Goal: Find specific page/section: Find specific page/section

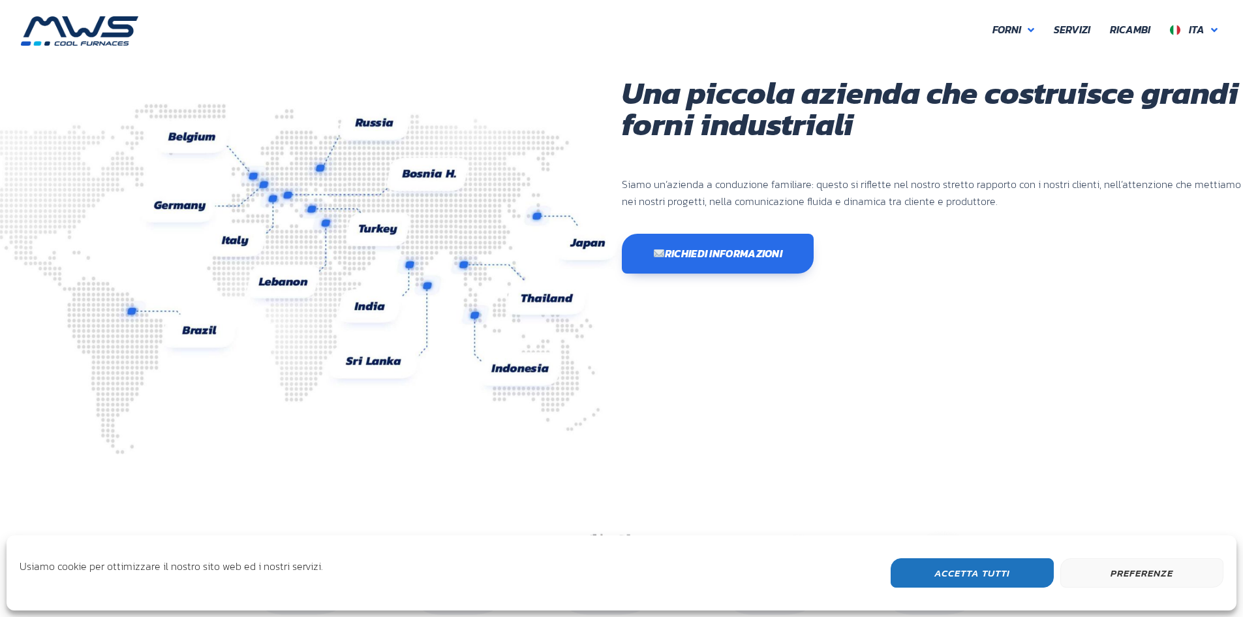
scroll to position [347, 783]
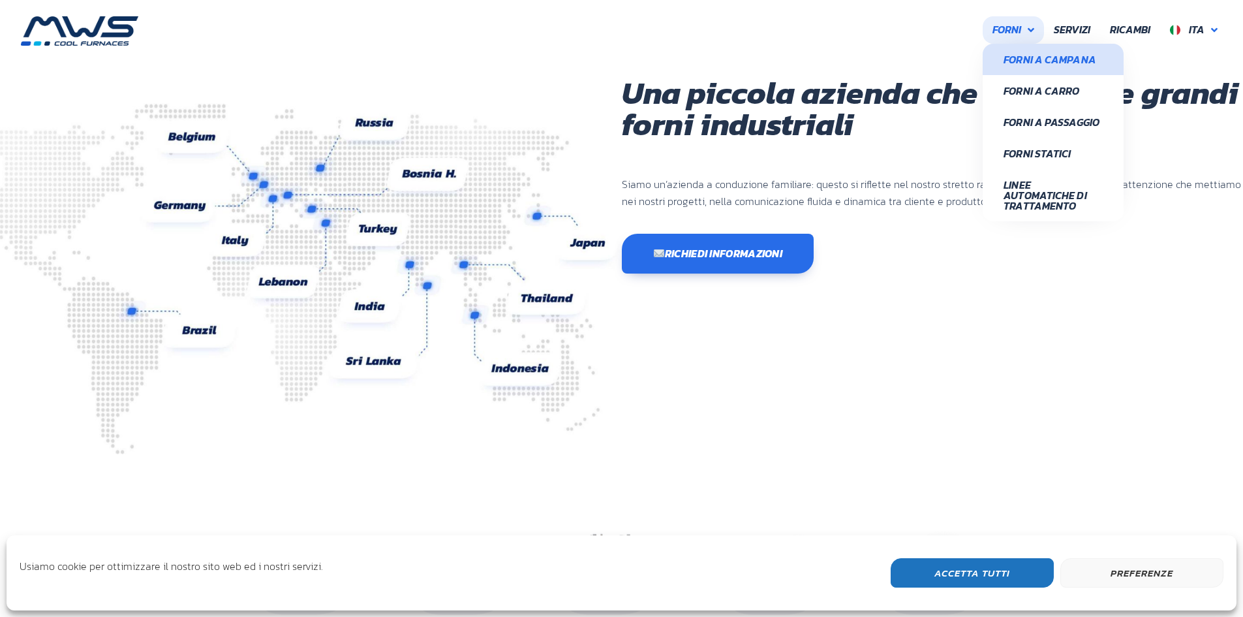
click at [1039, 58] on span "Forni a Campana" at bounding box center [1053, 59] width 99 height 10
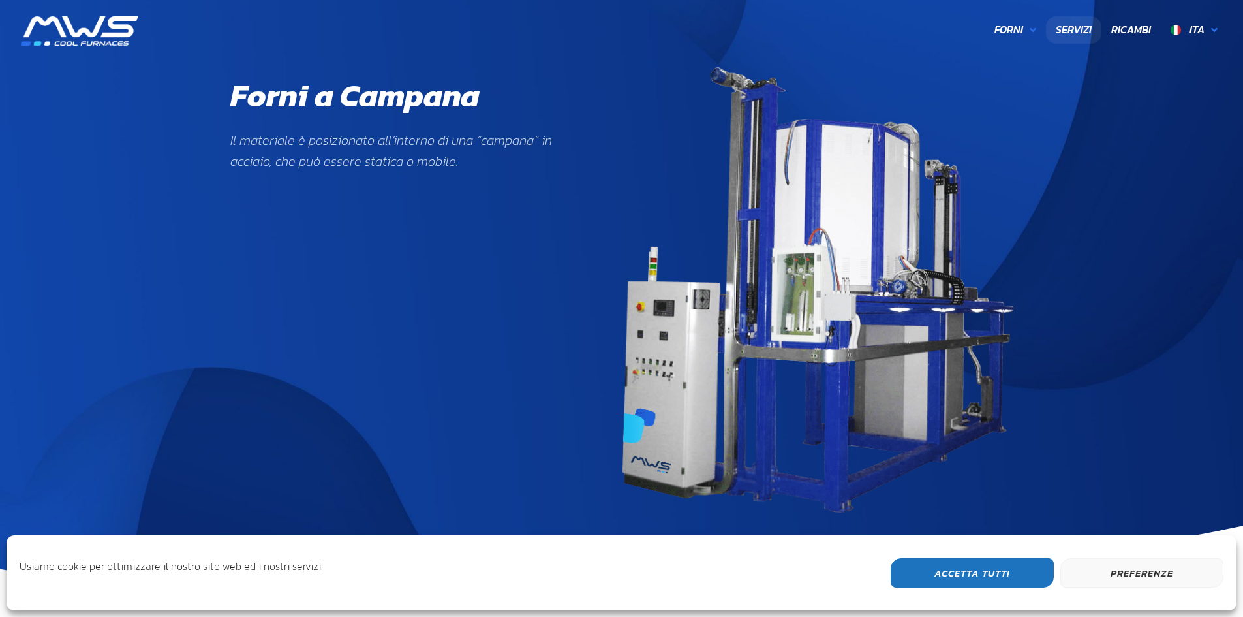
click at [1077, 24] on span "Servizi" at bounding box center [1074, 30] width 36 height 17
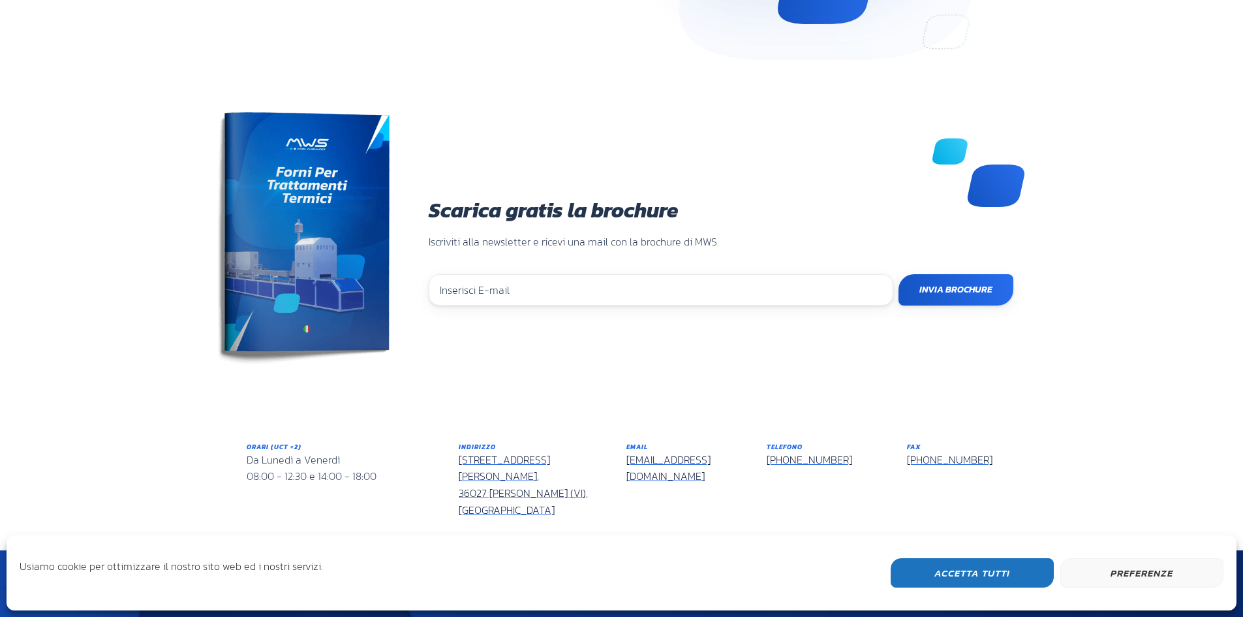
scroll to position [1134, 0]
